Goal: Task Accomplishment & Management: Use online tool/utility

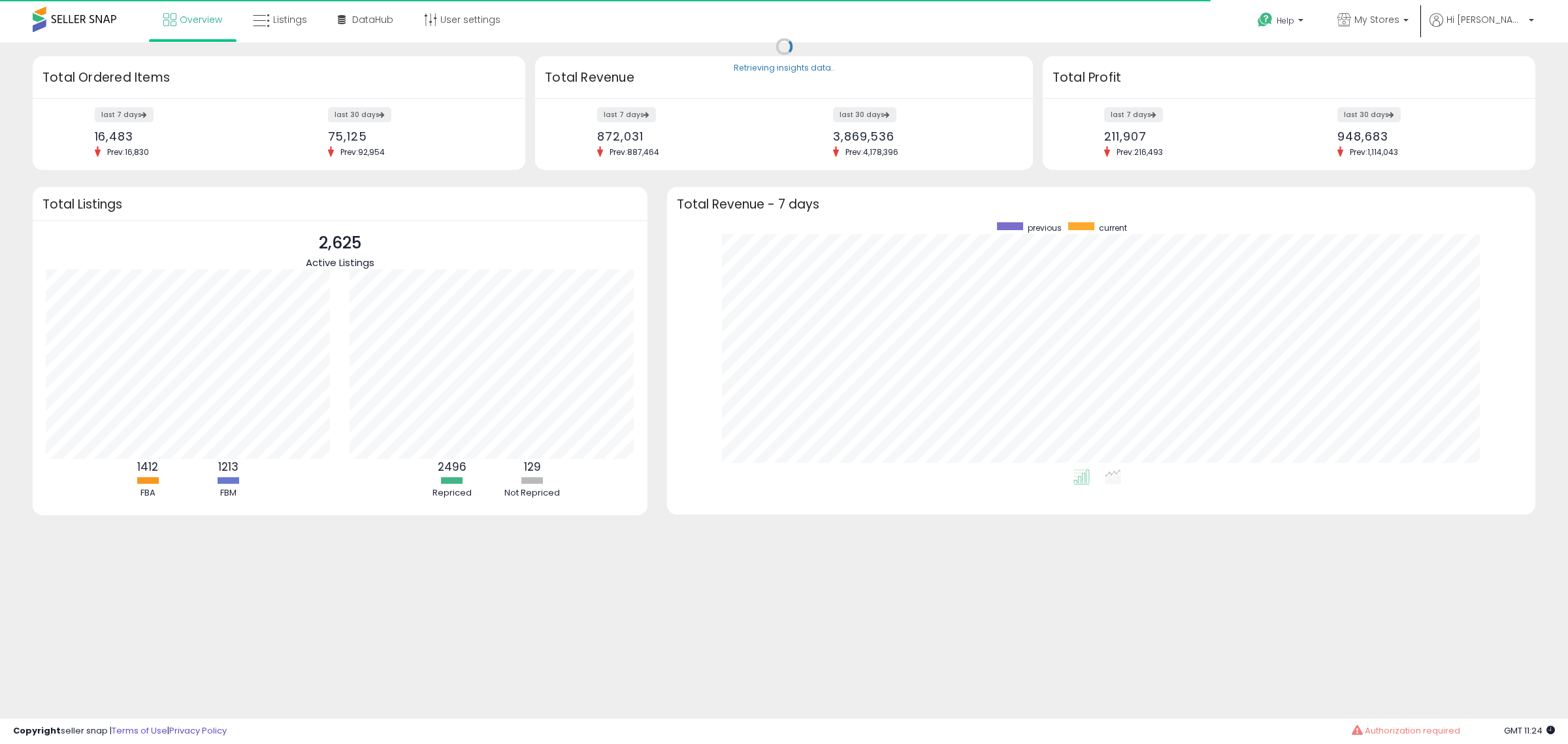
scroll to position [247, 843]
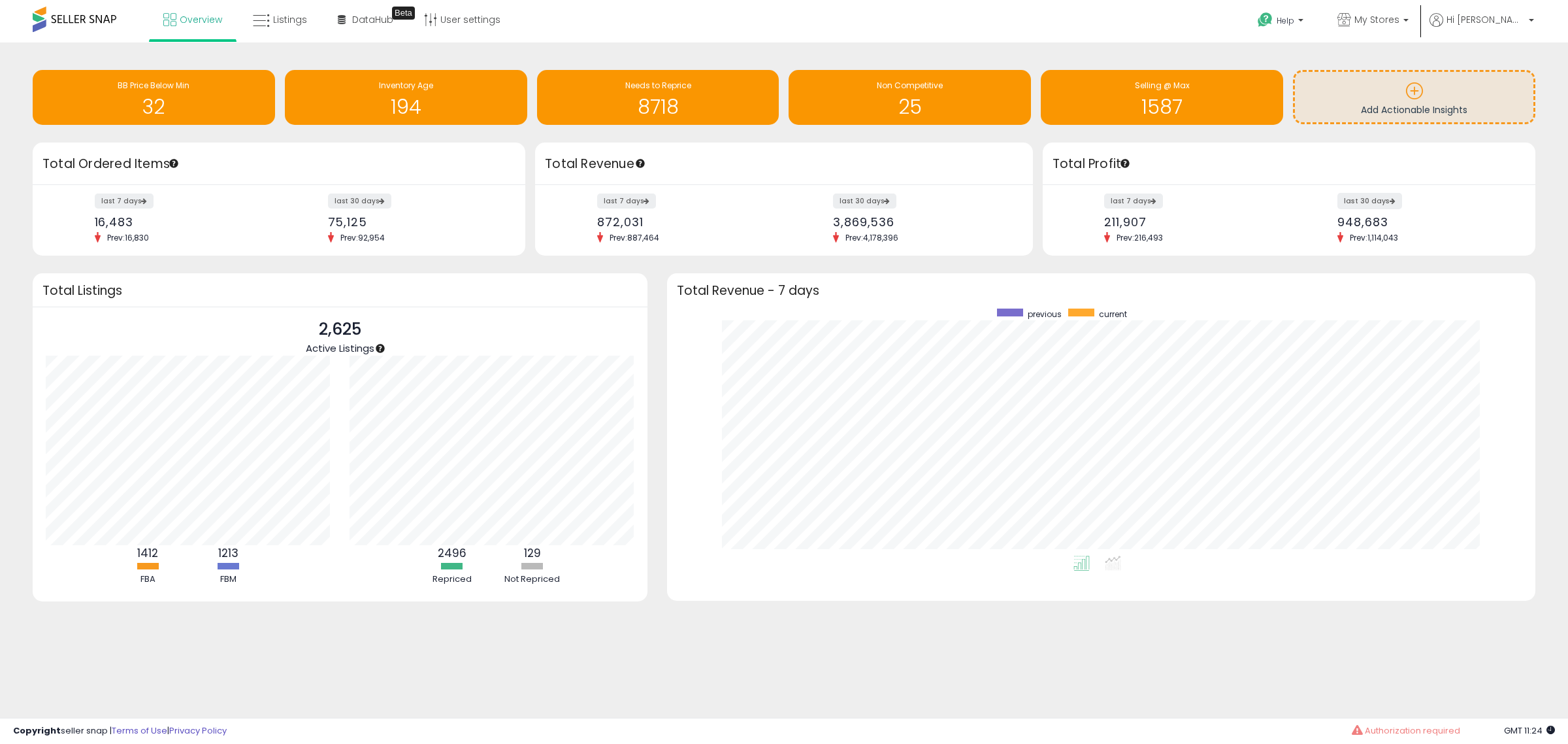
click at [1374, 198] on label "last 30 days" at bounding box center [1370, 201] width 65 height 16
click at [1138, 197] on label "last 7 days" at bounding box center [1133, 201] width 60 height 16
click at [861, 193] on label "last 30 days" at bounding box center [865, 201] width 65 height 16
click at [265, 20] on icon at bounding box center [261, 21] width 17 height 17
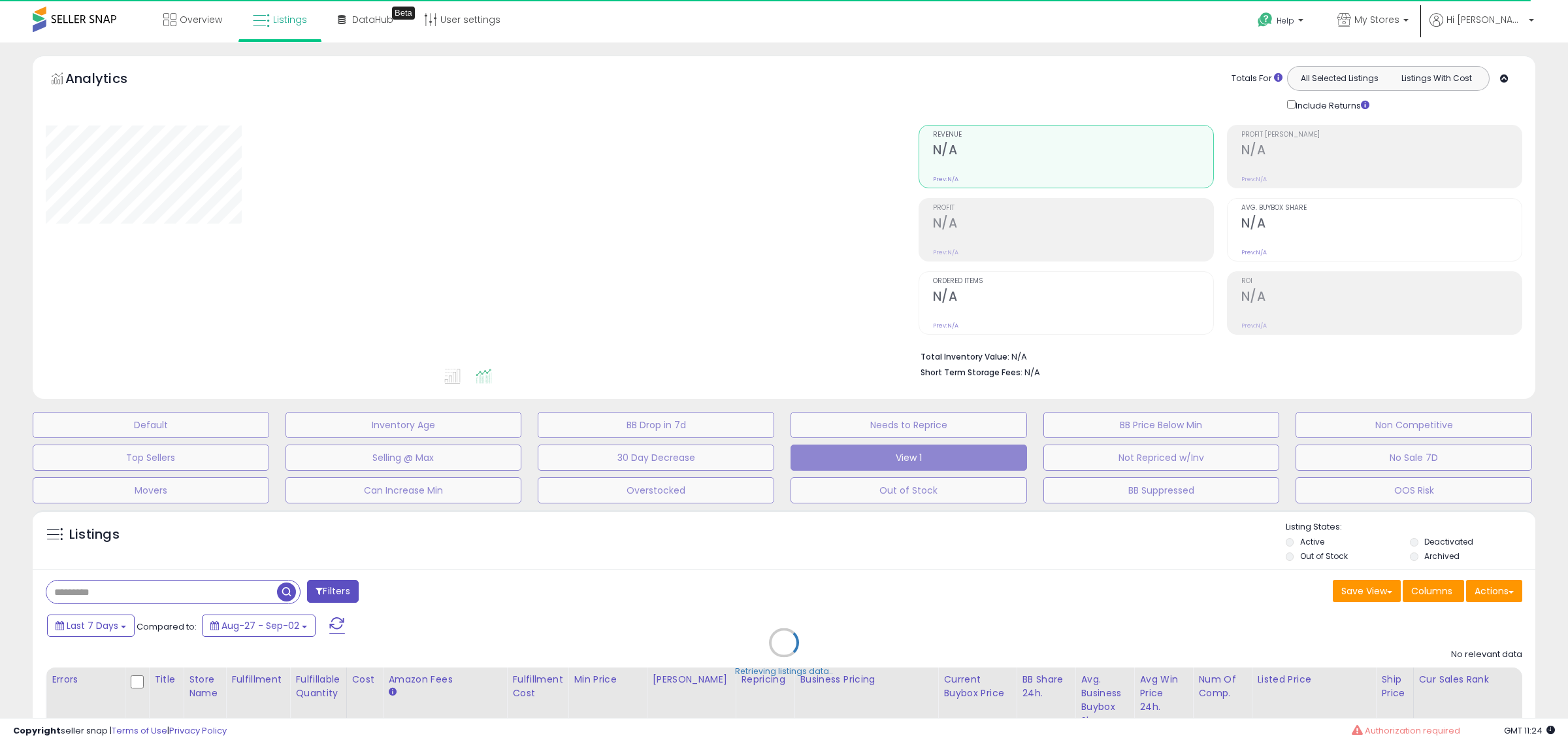
type input "**********"
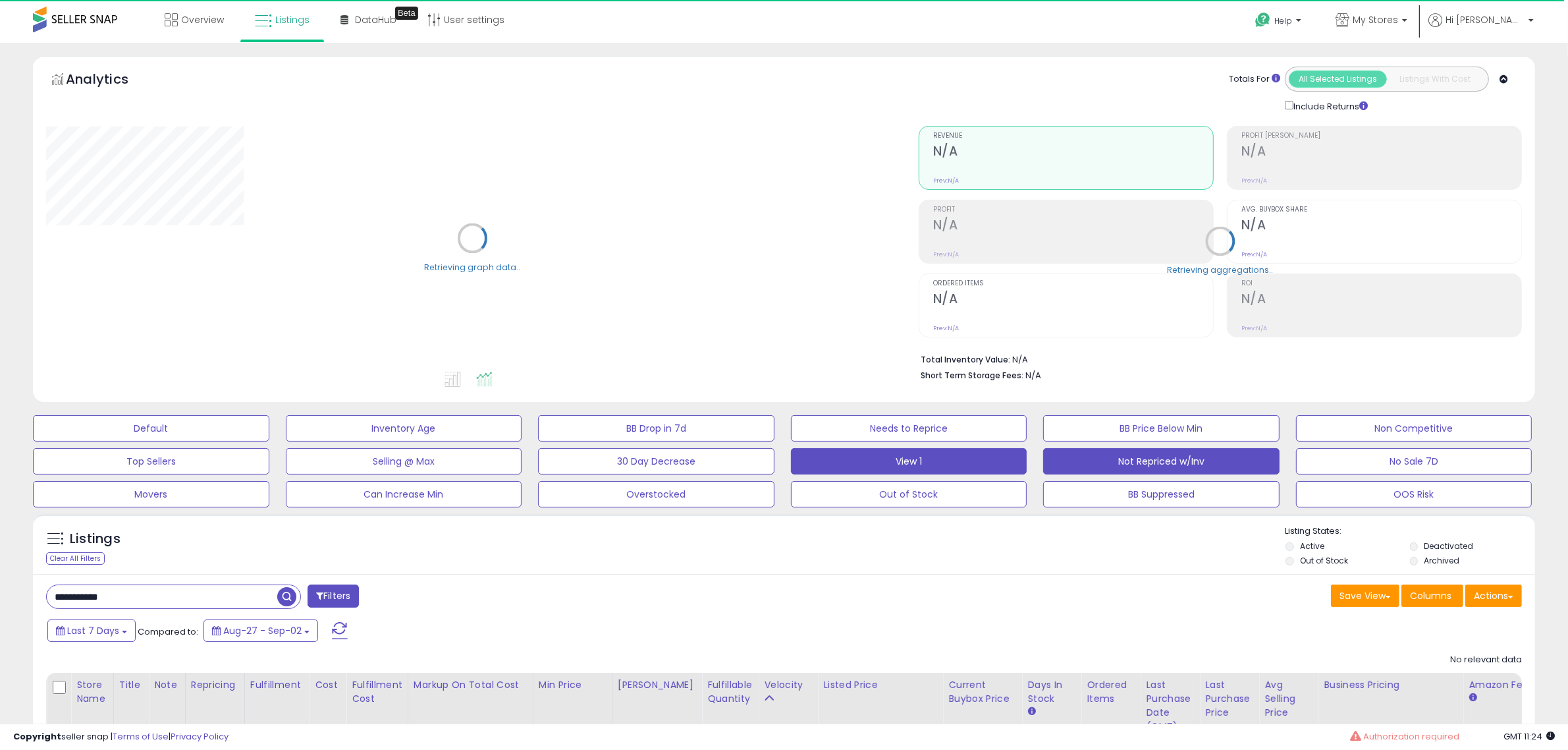
click at [1154, 468] on button "Not Repriced w/Inv" at bounding box center [1161, 461] width 237 height 26
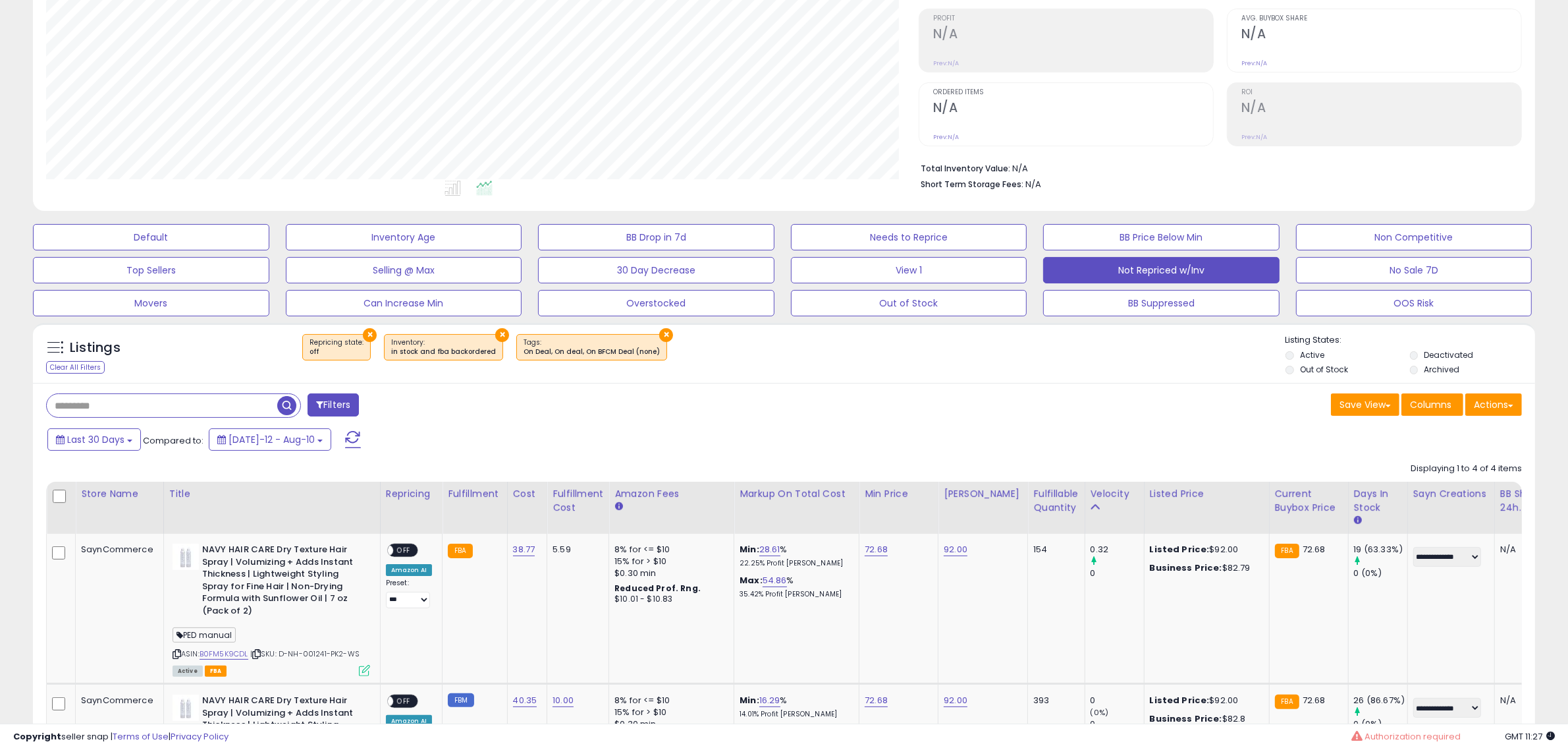
scroll to position [608, 0]
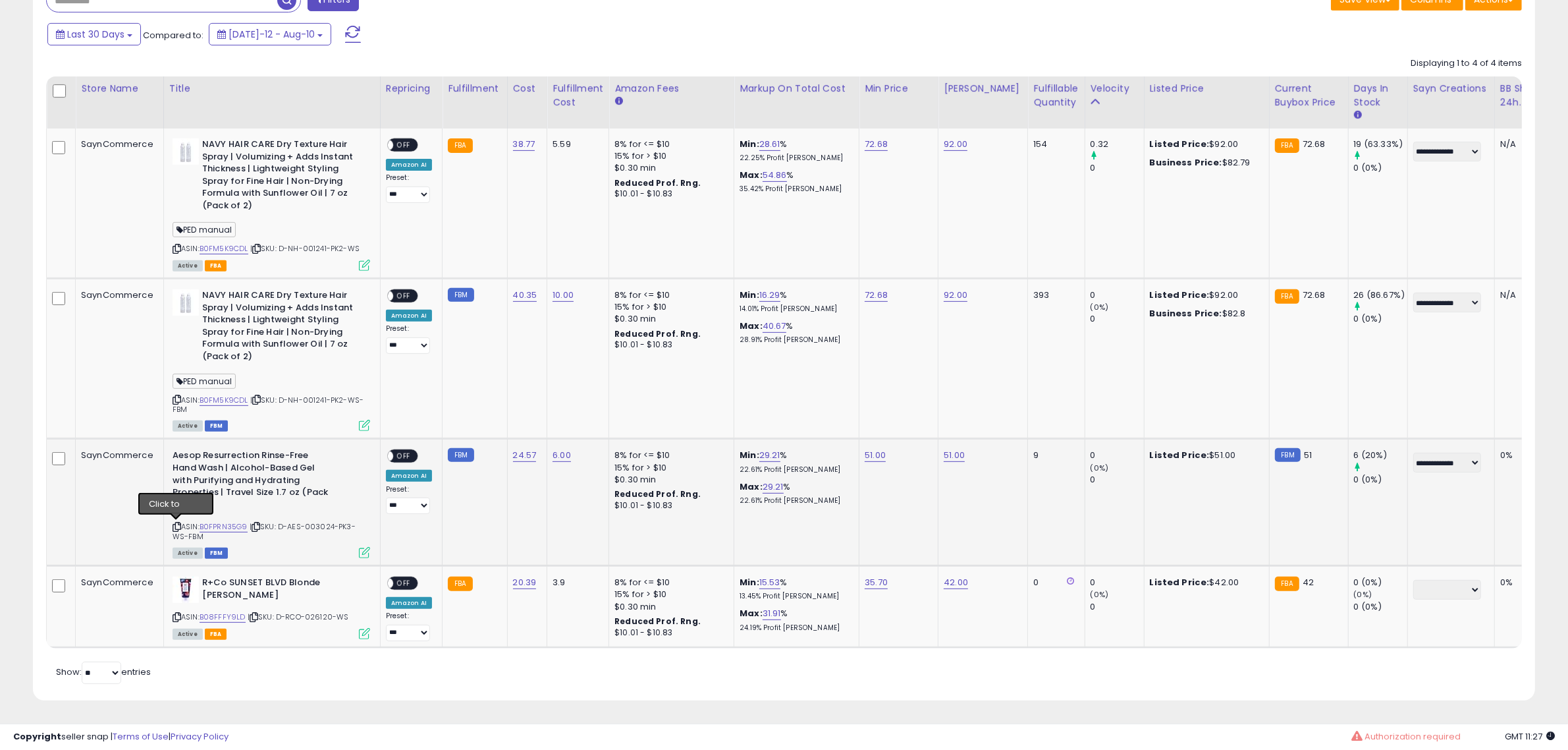
click at [173, 523] on icon at bounding box center [176, 527] width 8 height 7
click at [405, 451] on span "OFF" at bounding box center [404, 456] width 21 height 11
click at [173, 613] on icon at bounding box center [176, 617] width 8 height 7
click at [399, 578] on span "OFF" at bounding box center [404, 583] width 21 height 11
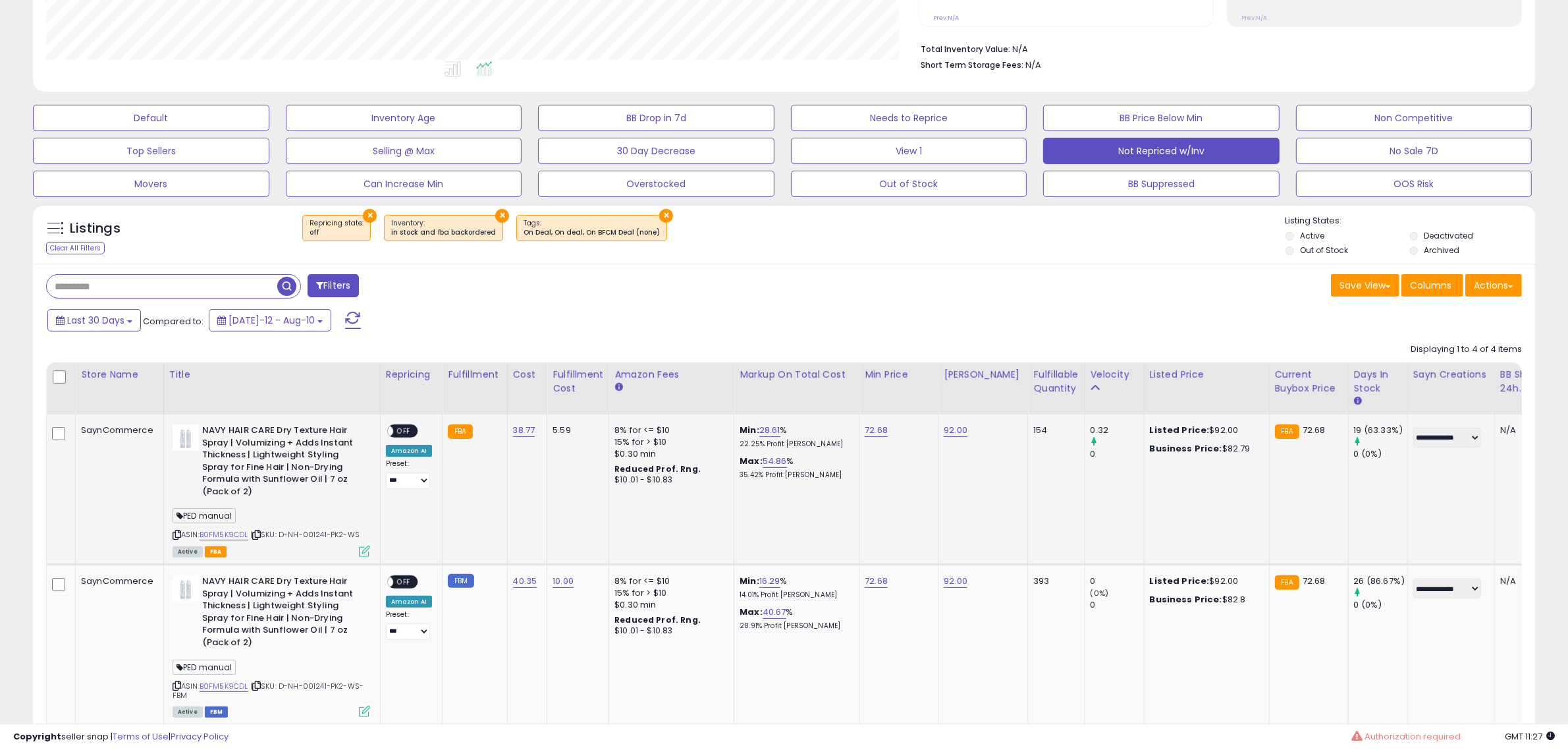
scroll to position [278, 0]
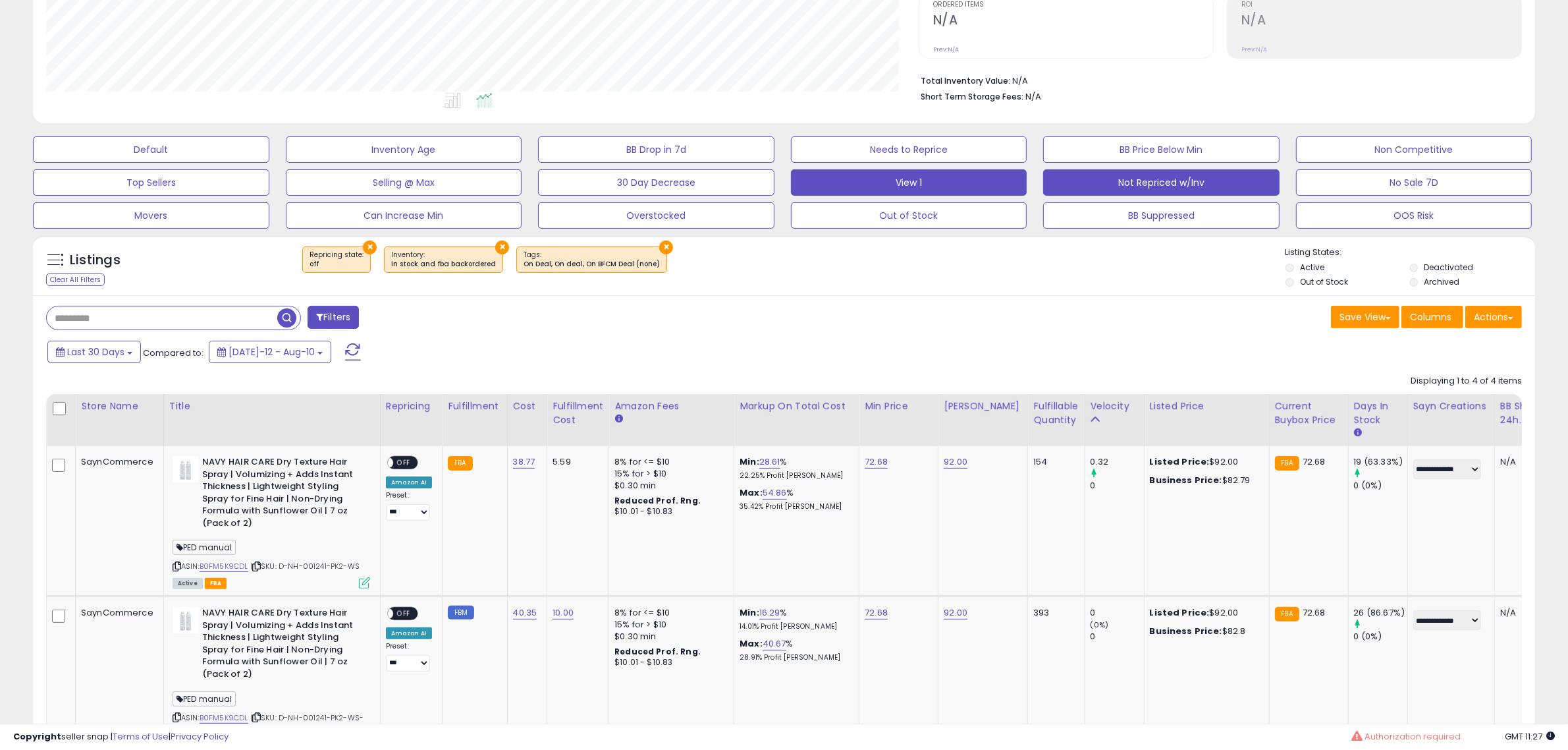
click at [898, 182] on button "View 1" at bounding box center [909, 182] width 237 height 26
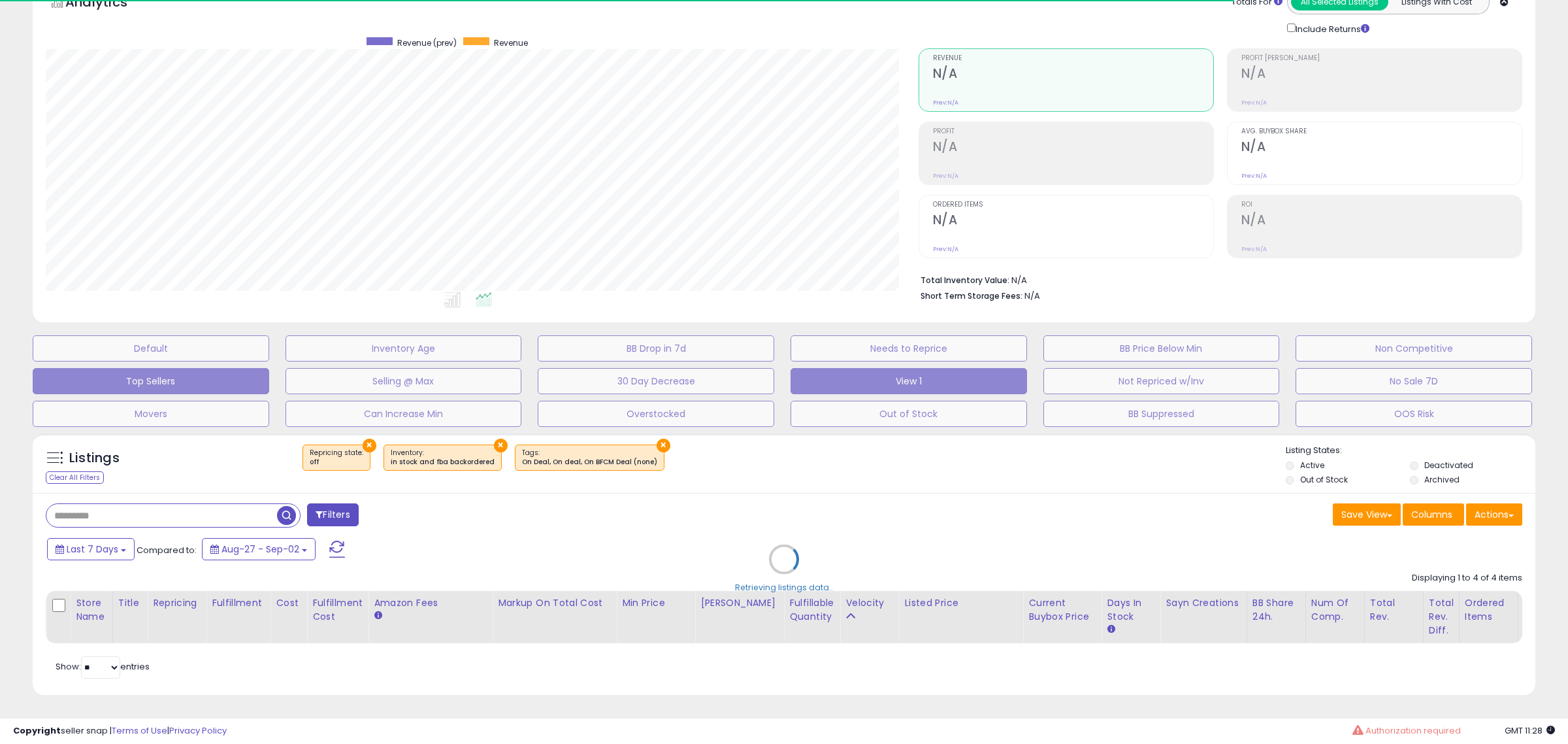
type input "**********"
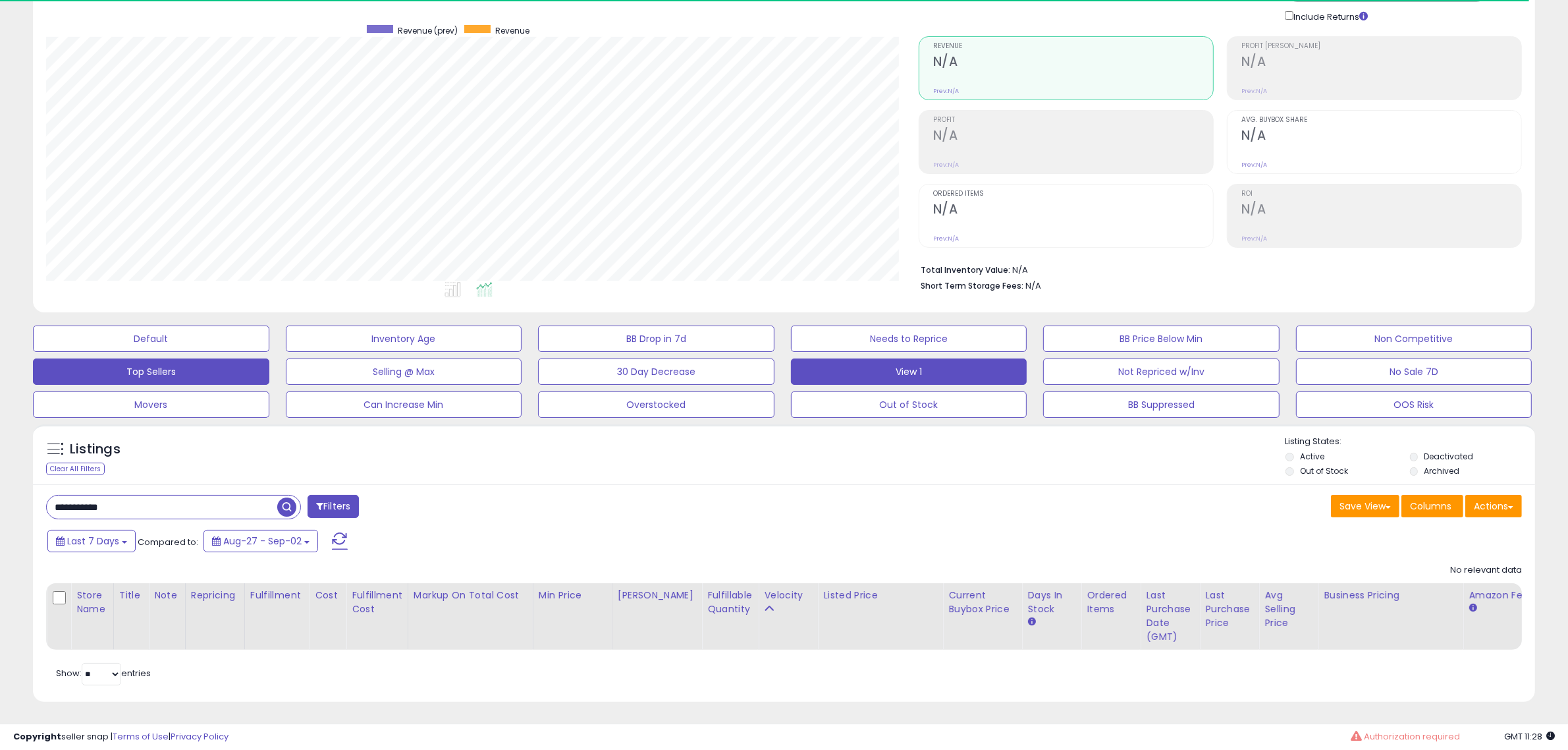
scroll to position [270, 872]
